Goal: Register for event/course

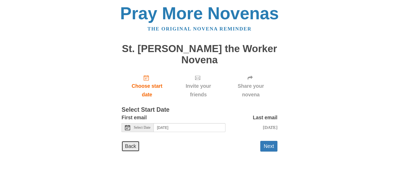
click at [128, 141] on link "Back" at bounding box center [131, 146] width 18 height 11
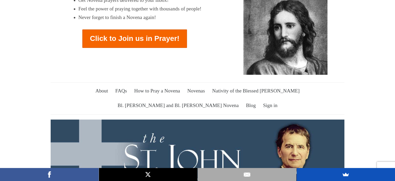
scroll to position [50, 0]
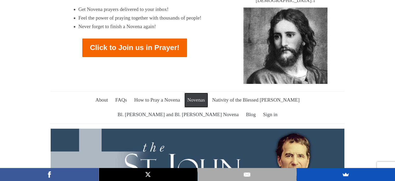
click at [189, 93] on link "Novenas" at bounding box center [197, 100] width 24 height 15
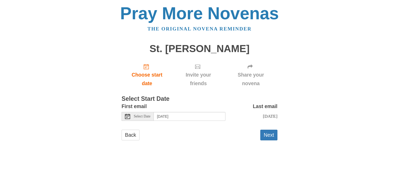
click at [126, 116] on icon at bounding box center [127, 116] width 5 height 5
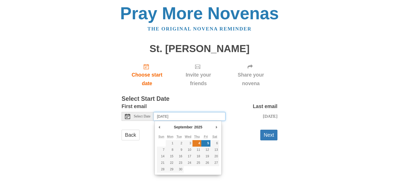
type input "Thursday, September 4th"
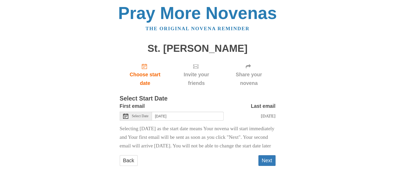
scroll to position [14, 0]
click at [268, 160] on button "Next" at bounding box center [267, 160] width 17 height 11
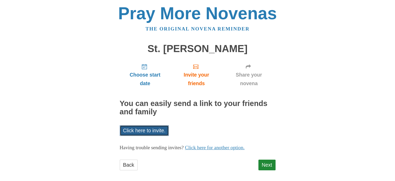
click at [152, 128] on link "Click here to invite." at bounding box center [144, 130] width 49 height 11
click at [265, 164] on link "Next" at bounding box center [267, 164] width 17 height 11
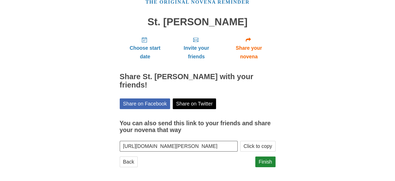
scroll to position [28, 0]
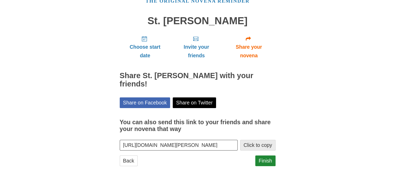
click at [254, 144] on button "Click to copy" at bounding box center [258, 145] width 35 height 11
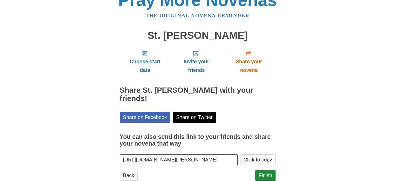
scroll to position [0, 0]
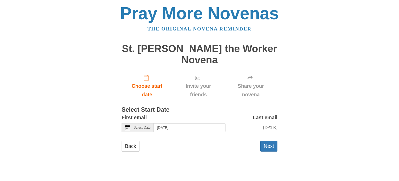
click at [141, 126] on span "Select Date" at bounding box center [142, 128] width 17 height 4
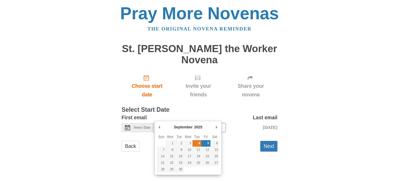
type input "Thursday, September 4th"
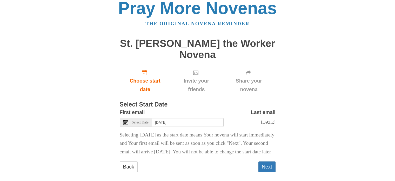
scroll to position [14, 0]
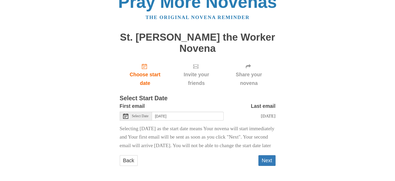
click at [197, 70] on span "Invite your friends" at bounding box center [196, 78] width 41 height 17
click at [265, 158] on button "Next" at bounding box center [267, 160] width 17 height 11
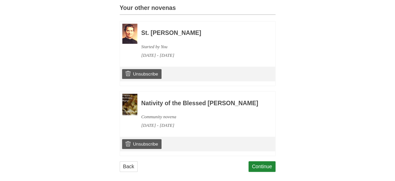
scroll to position [248, 0]
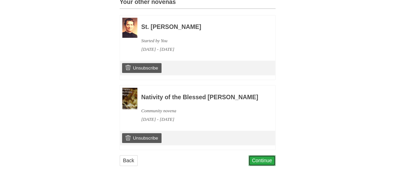
click at [265, 162] on link "Continue" at bounding box center [262, 160] width 27 height 11
